Goal: Information Seeking & Learning: Learn about a topic

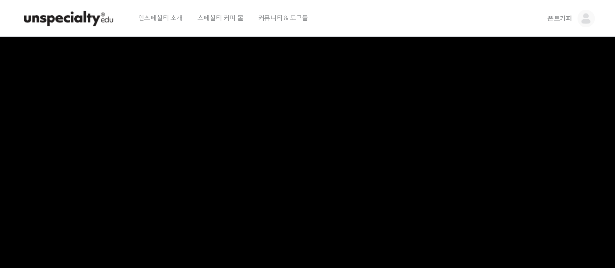
click at [571, 19] on span "폰트커피" at bounding box center [559, 18] width 25 height 9
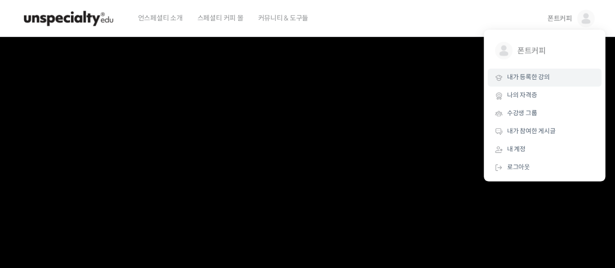
click at [546, 76] on span "내가 등록한 강의" at bounding box center [528, 77] width 43 height 8
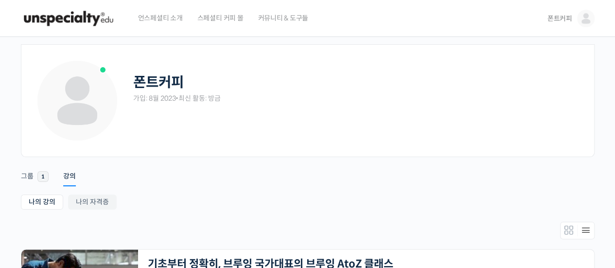
scroll to position [146, 0]
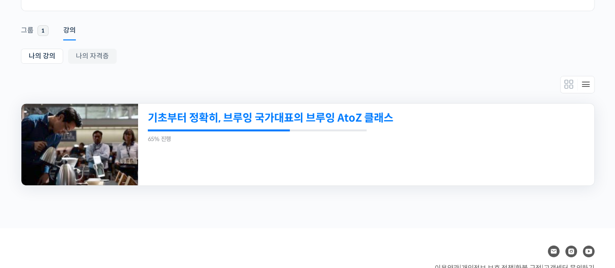
click at [274, 120] on link "기초부터 정확히, 브루잉 국가대표의 브루잉 AtoZ 클래스" at bounding box center [322, 117] width 349 height 13
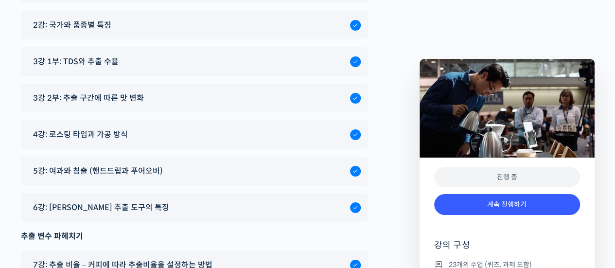
scroll to position [5400, 0]
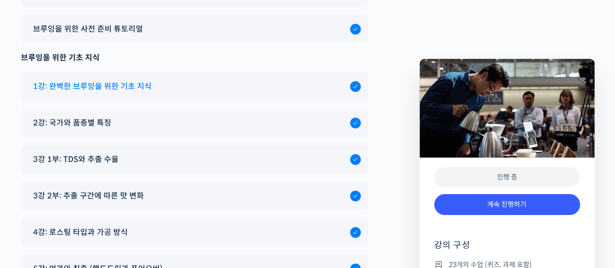
click at [225, 80] on div "1강: 완벽한 브루잉을 위한 기초 지식" at bounding box center [189, 86] width 322 height 13
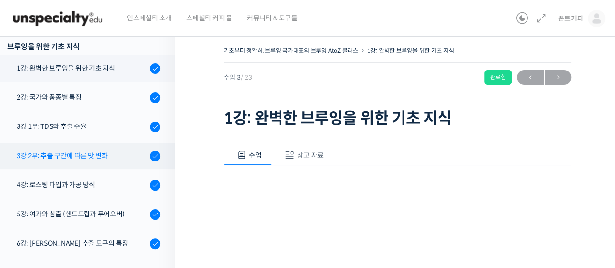
click at [99, 155] on div "3강 2부: 추출 구간에 따른 맛 변화" at bounding box center [82, 155] width 130 height 11
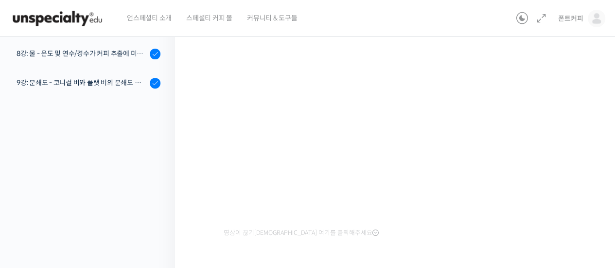
scroll to position [147, 0]
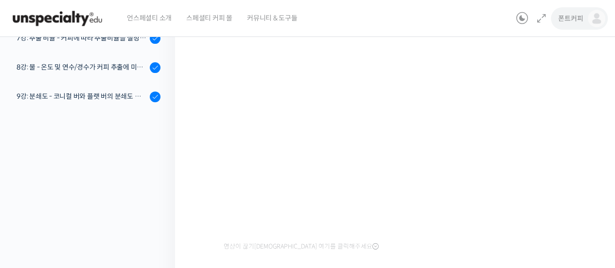
click at [568, 16] on span "폰트커피" at bounding box center [570, 18] width 25 height 9
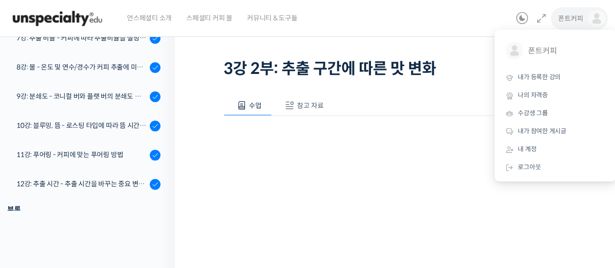
scroll to position [499, 0]
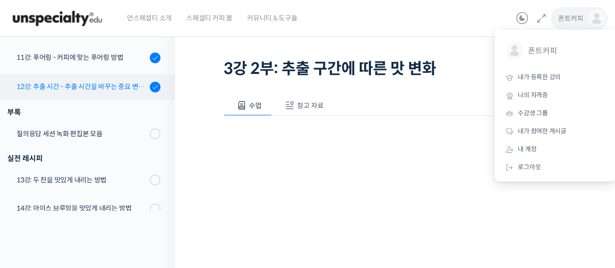
click at [115, 85] on div "12강: 추출 시간 - 추출 시간을 바꾸는 중요 변수 파헤치기" at bounding box center [82, 86] width 130 height 11
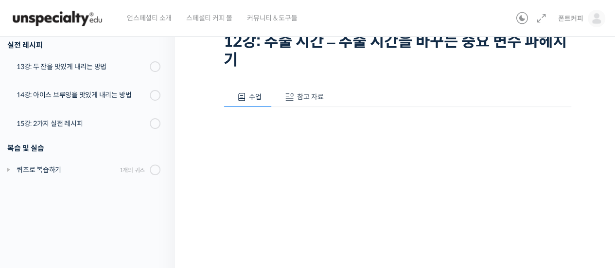
scroll to position [146, 0]
